Goal: Share content: Share content

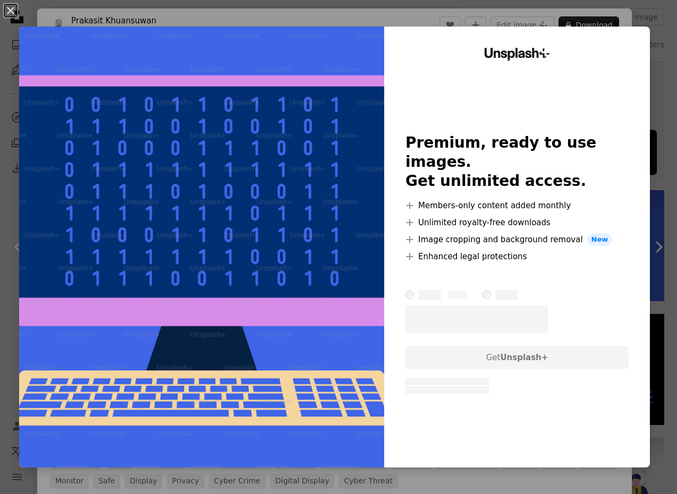
scroll to position [21, 0]
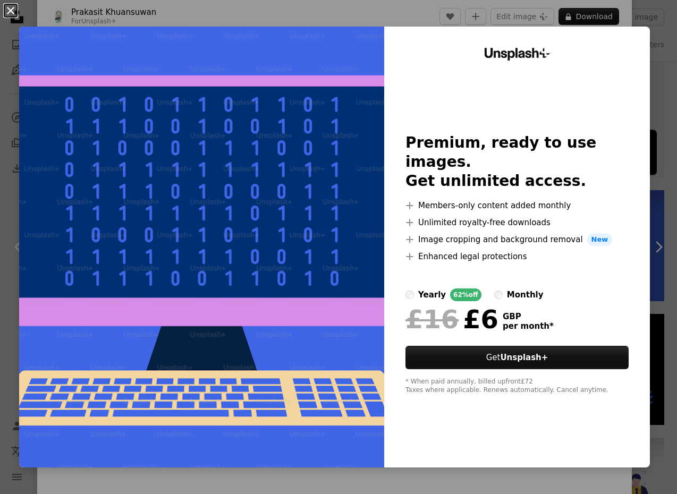
click at [12, 8] on button "An X shape" at bounding box center [10, 10] width 13 height 13
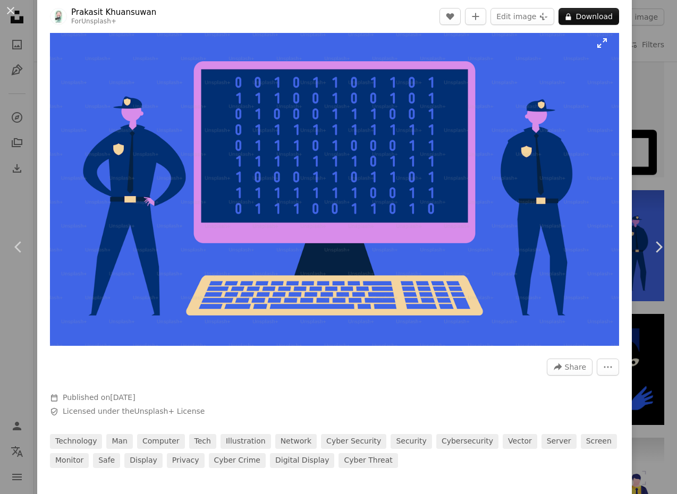
scroll to position [22, 0]
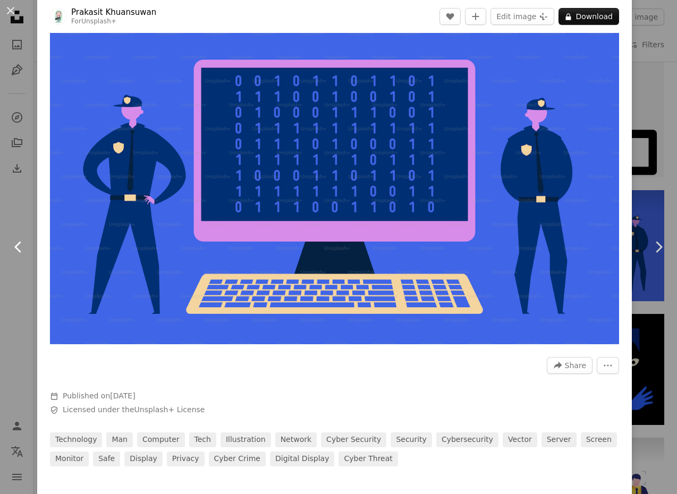
click at [15, 250] on icon "Chevron left" at bounding box center [18, 246] width 17 height 17
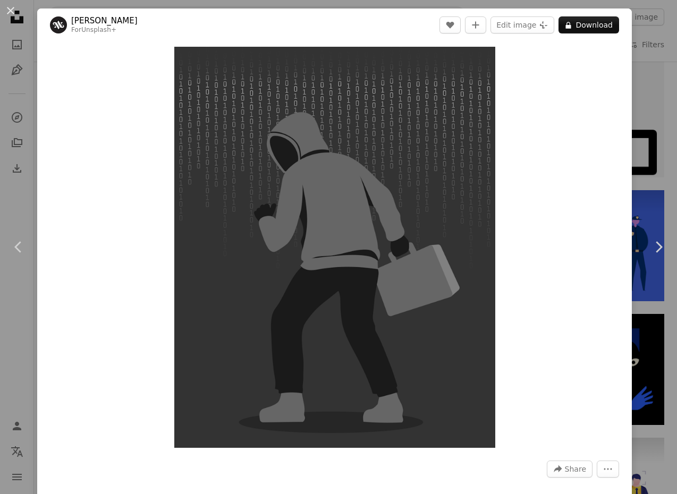
click at [651, 70] on div "An X shape Chevron left Chevron right Adri Ansyah For Unsplash+ A heart A plus …" at bounding box center [338, 247] width 677 height 494
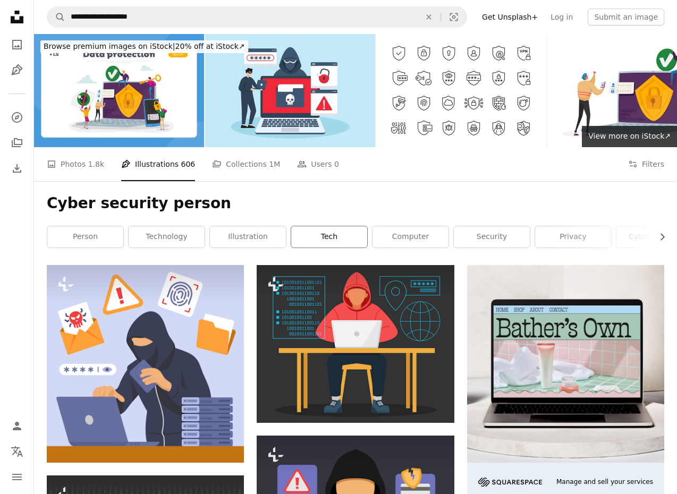
click at [329, 233] on link "tech" at bounding box center [329, 236] width 76 height 21
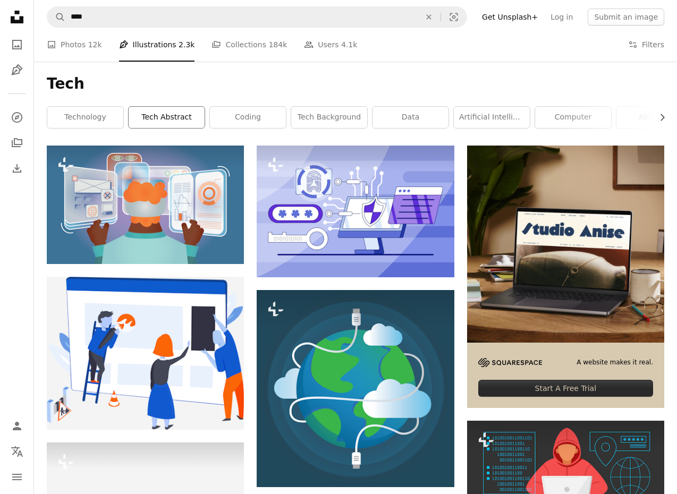
click at [175, 114] on link "tech abstract" at bounding box center [167, 117] width 76 height 21
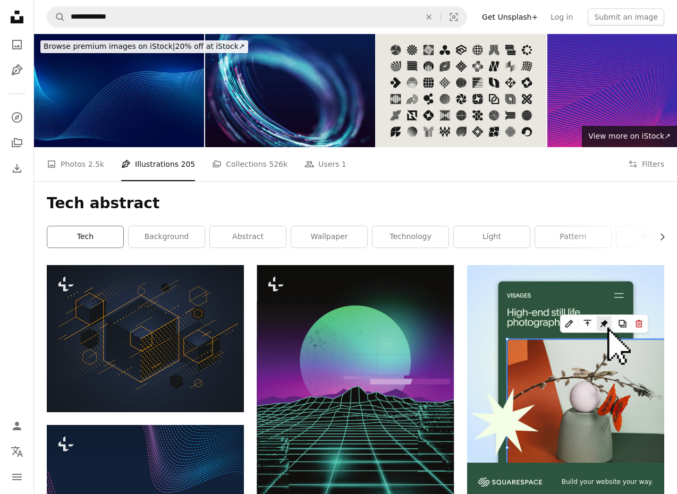
click at [74, 234] on link "tech" at bounding box center [85, 236] width 76 height 21
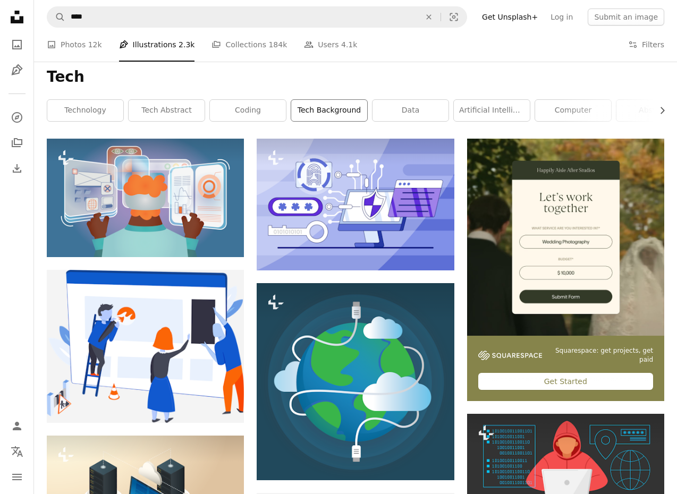
scroll to position [8, 0]
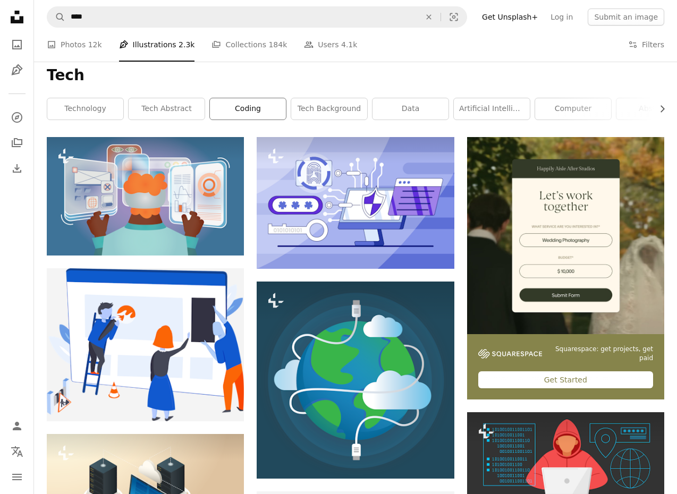
click at [262, 112] on link "coding" at bounding box center [248, 108] width 76 height 21
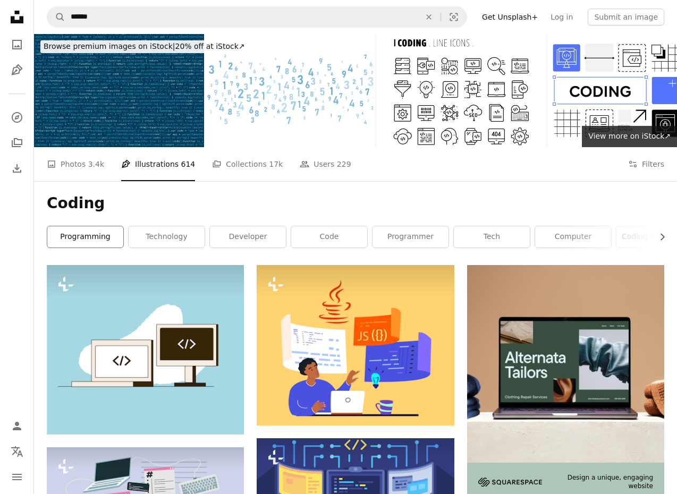
click at [91, 233] on link "programming" at bounding box center [85, 236] width 76 height 21
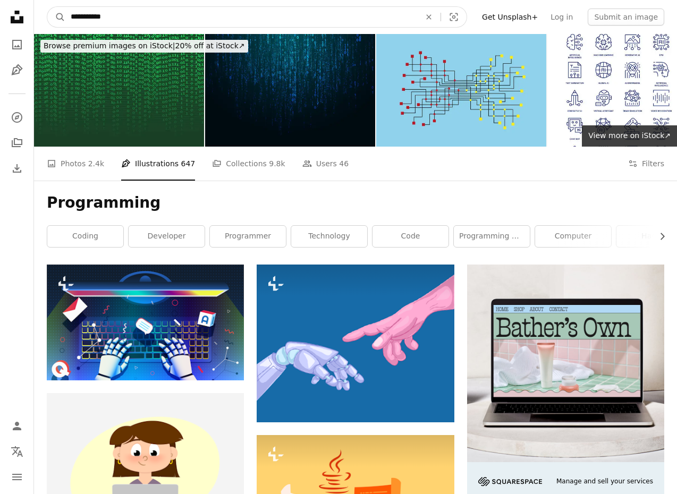
click at [160, 22] on input "**********" at bounding box center [241, 17] width 352 height 20
type input "*"
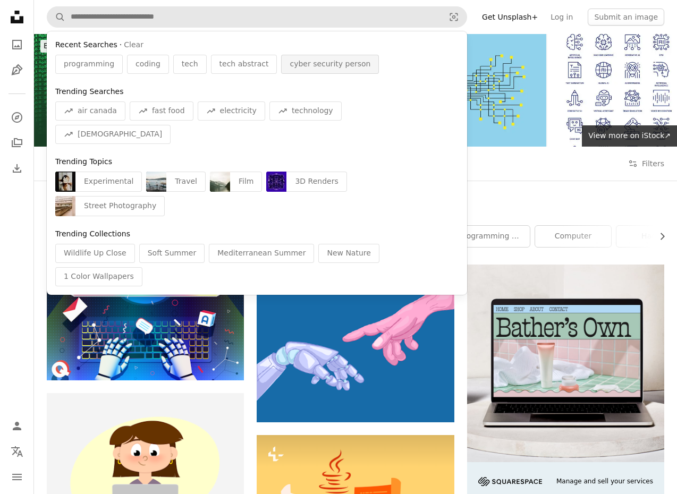
click at [319, 62] on span "cyber security person" at bounding box center [329, 64] width 81 height 11
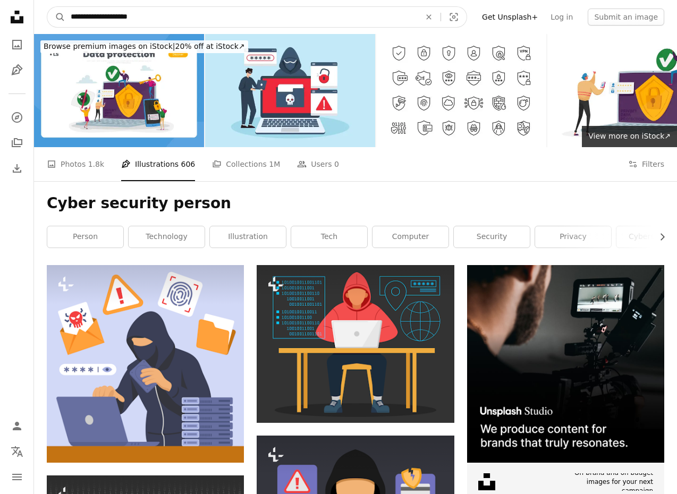
click at [219, 15] on input "**********" at bounding box center [241, 17] width 352 height 20
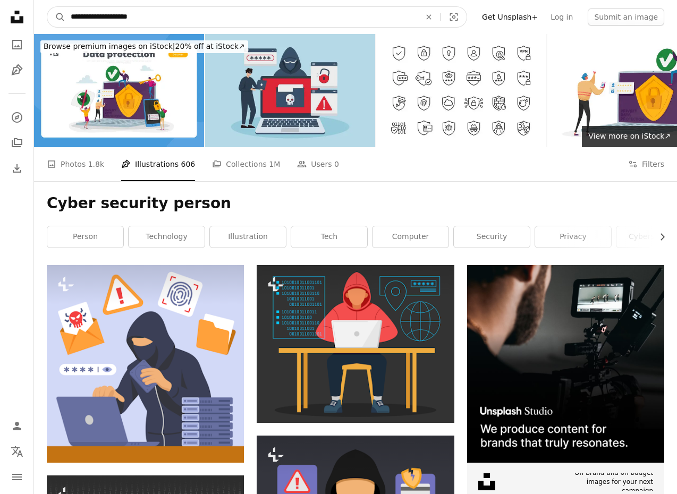
scroll to position [3, 0]
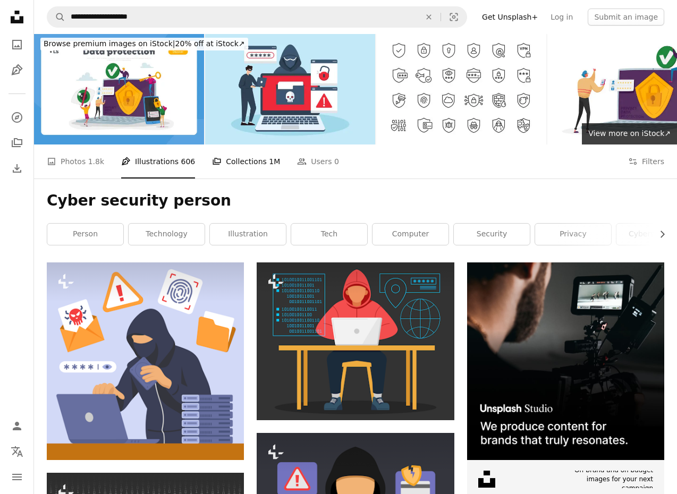
click at [218, 159] on link "A stack of folders Collections 1M" at bounding box center [246, 161] width 68 height 34
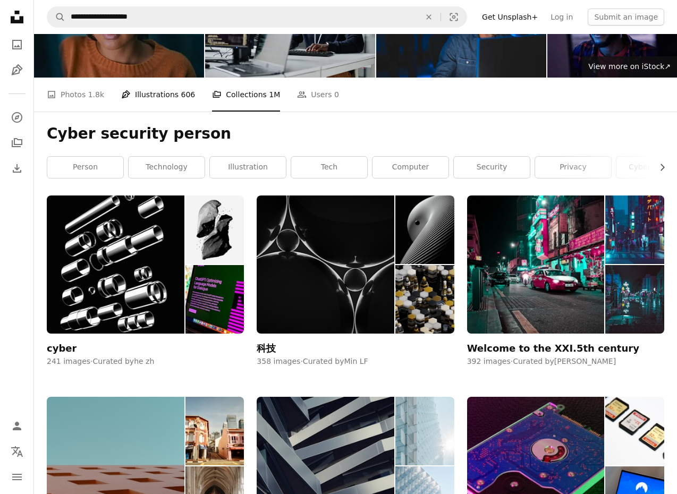
click at [160, 92] on link "Pen Tool Illustrations 606" at bounding box center [158, 95] width 74 height 34
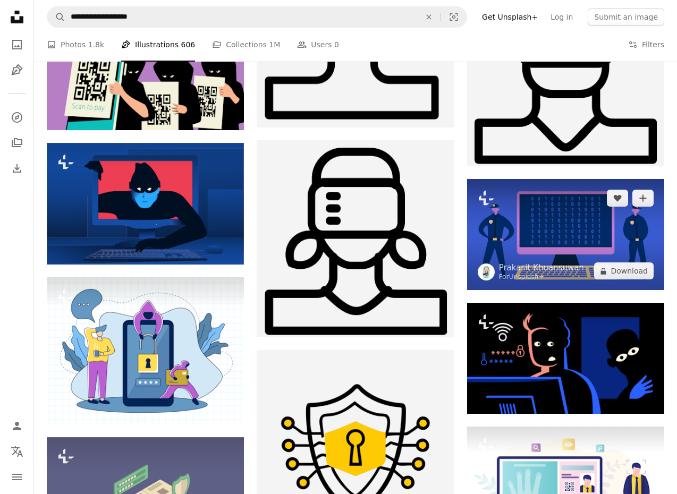
click at [479, 256] on img at bounding box center [565, 234] width 197 height 111
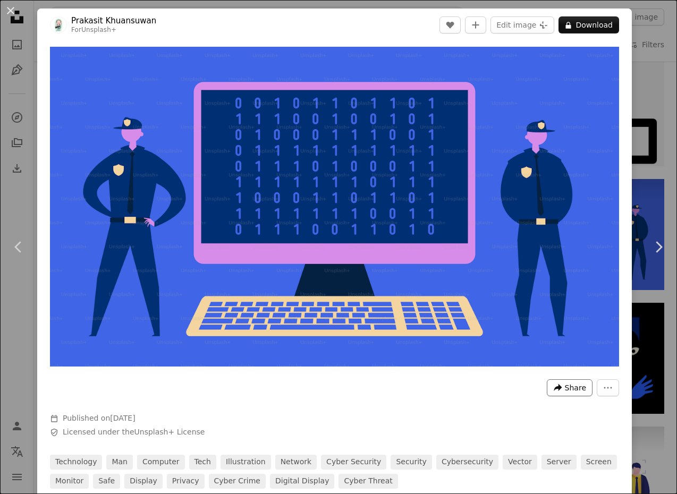
click at [584, 390] on span "Share" at bounding box center [575, 388] width 21 height 16
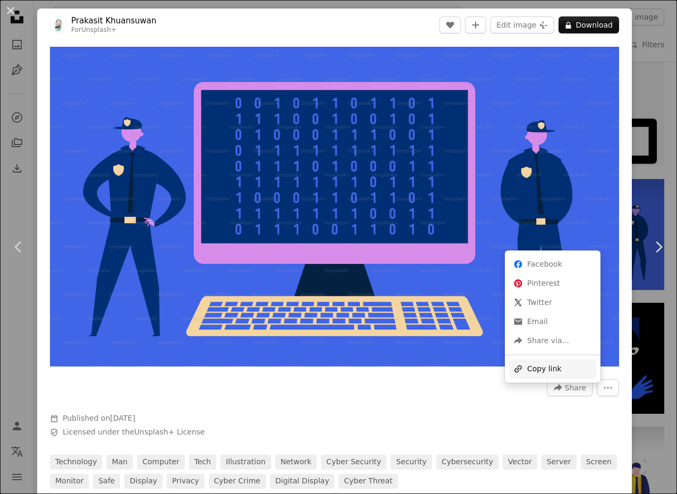
click at [545, 361] on div "A URL sharing icon (chains) Copy link" at bounding box center [552, 368] width 87 height 19
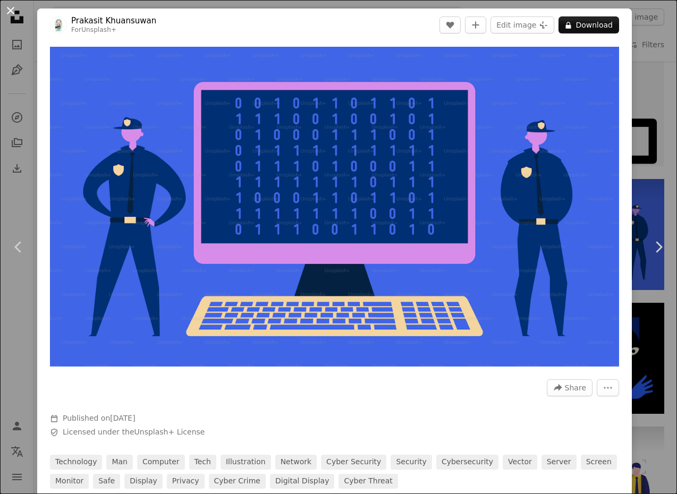
click at [6, 15] on button "An X shape" at bounding box center [10, 10] width 13 height 13
